Goal: Information Seeking & Learning: Learn about a topic

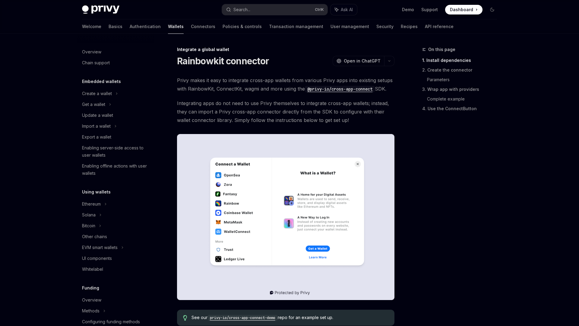
scroll to position [268, 0]
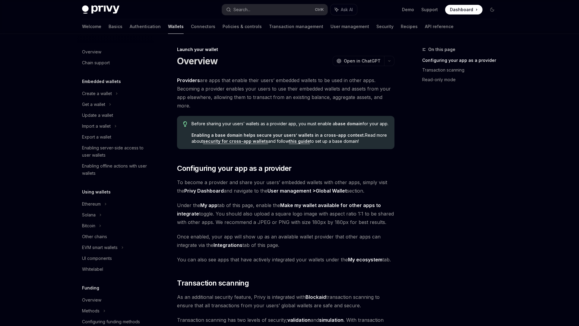
scroll to position [214, 0]
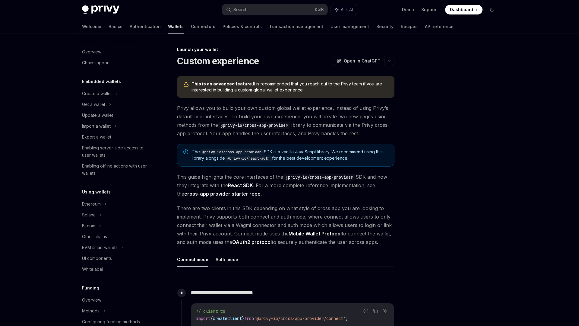
scroll to position [214, 0]
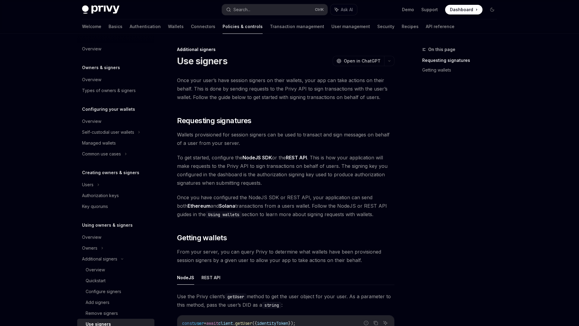
scroll to position [144, 0]
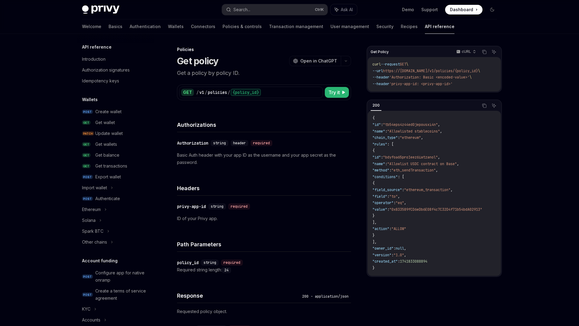
scroll to position [214, 0]
